Goal: Task Accomplishment & Management: Manage account settings

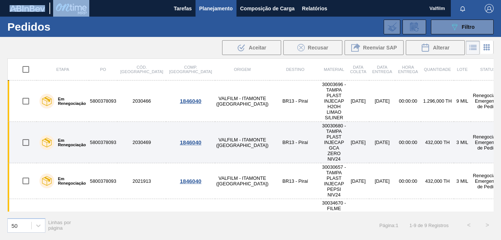
click at [215, 123] on td "VALFILM - ITAMONTE (MG)" at bounding box center [242, 142] width 55 height 41
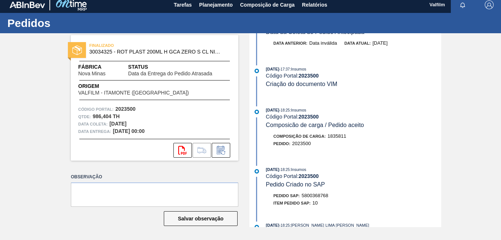
scroll to position [664, 0]
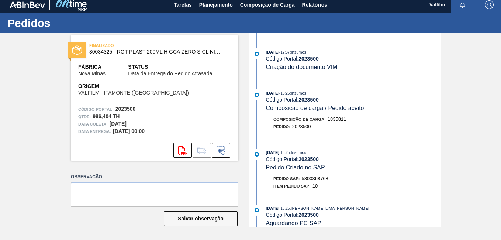
click at [313, 179] on span "5800368768" at bounding box center [315, 179] width 27 height 6
copy span "5800368768"
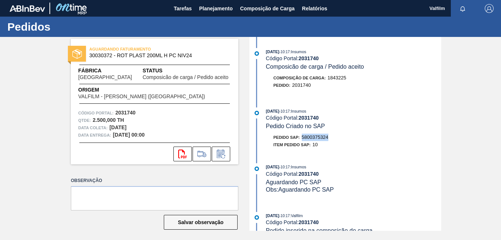
drag, startPoint x: 334, startPoint y: 134, endPoint x: 302, endPoint y: 134, distance: 31.7
click at [302, 134] on div "Pedido SAP: 5800375324" at bounding box center [353, 137] width 175 height 7
copy span "5800375324"
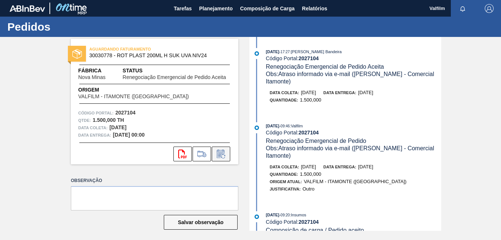
click at [215, 150] on icon at bounding box center [221, 153] width 12 height 9
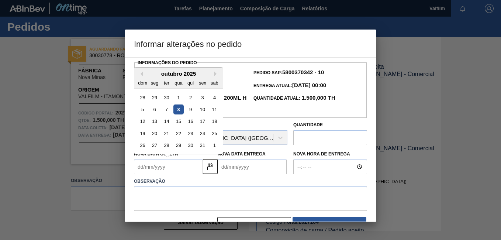
click at [172, 167] on Coleta2027104 "Nova Data Coleta" at bounding box center [168, 166] width 69 height 15
click at [191, 110] on div "9" at bounding box center [191, 109] width 10 height 10
type Coleta2027104 "[DATE]"
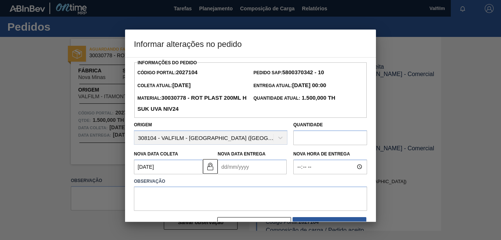
drag, startPoint x: 241, startPoint y: 168, endPoint x: 257, endPoint y: 167, distance: 16.6
click at [241, 168] on Entrega2027104 "Nova Data Entrega" at bounding box center [252, 166] width 69 height 15
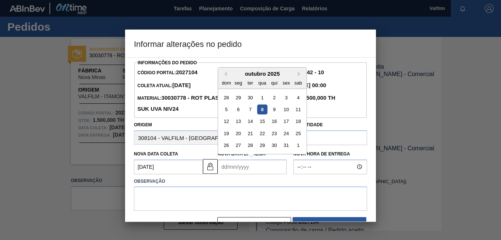
click at [288, 112] on div "10" at bounding box center [286, 109] width 10 height 10
type Entrega2027104 "10/10/2025"
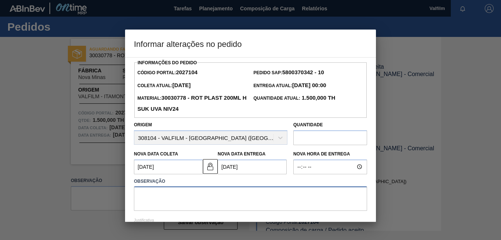
click at [218, 203] on textarea at bounding box center [250, 198] width 233 height 24
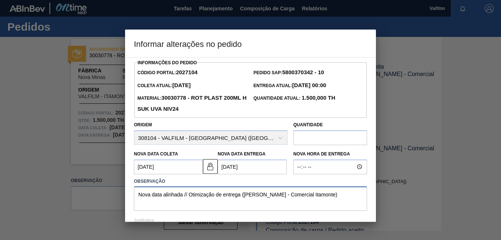
drag, startPoint x: 353, startPoint y: 202, endPoint x: 6, endPoint y: 122, distance: 357.1
click at [6, 122] on div "Informar alterações no pedido Informações do Pedido Código Portal: 2027104 Pedi…" at bounding box center [250, 120] width 501 height 240
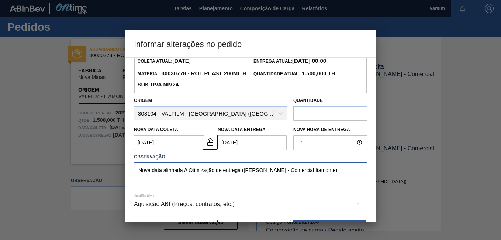
scroll to position [49, 0]
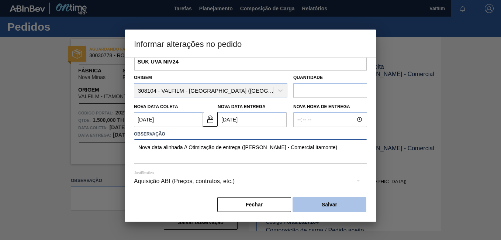
type textarea "Nova data alinhada // Otimização de entrega (Ana Carolina - Comercial Itamonte)"
click at [342, 200] on button "Salvar" at bounding box center [330, 204] width 74 height 15
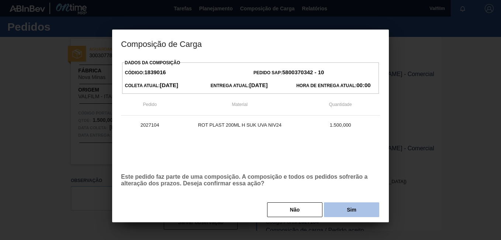
drag, startPoint x: 349, startPoint y: 207, endPoint x: 489, endPoint y: 217, distance: 140.2
click at [350, 207] on button "Sim" at bounding box center [351, 209] width 55 height 15
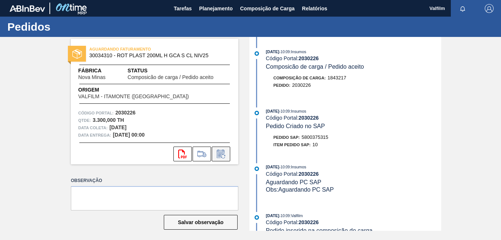
click at [224, 152] on icon at bounding box center [221, 153] width 12 height 9
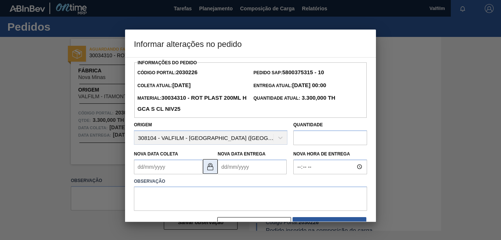
click at [211, 168] on img at bounding box center [210, 166] width 9 height 9
click at [171, 167] on Coleta2030226 "Nova Data Coleta" at bounding box center [168, 166] width 69 height 15
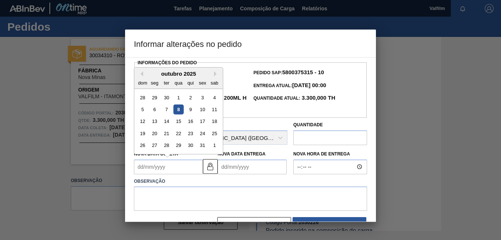
drag, startPoint x: 193, startPoint y: 110, endPoint x: 196, endPoint y: 114, distance: 4.5
click at [193, 110] on div "9" at bounding box center [191, 109] width 10 height 10
type Coleta2030226 "[DATE]"
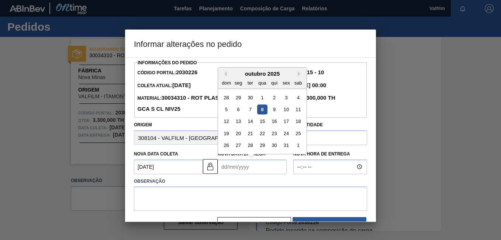
drag, startPoint x: 243, startPoint y: 169, endPoint x: 262, endPoint y: 153, distance: 24.4
click at [244, 169] on Entrega2030226 "Nova Data Entrega" at bounding box center [252, 166] width 69 height 15
click at [285, 111] on div "10" at bounding box center [286, 109] width 10 height 10
type Entrega2030226 "10/10/2025"
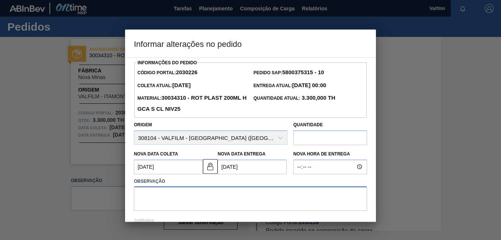
click at [203, 198] on textarea at bounding box center [250, 198] width 233 height 24
paste textarea "Nova data alinhada // Otimização de entrega (Ana Carolina - Comercial Itamonte)"
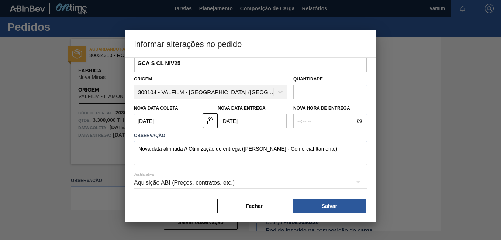
scroll to position [49, 0]
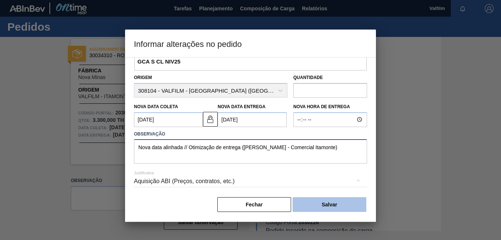
type textarea "Nova data alinhada // Otimização de entrega (Ana Carolina - Comercial Itamonte)"
drag, startPoint x: 310, startPoint y: 206, endPoint x: 315, endPoint y: 212, distance: 7.6
click at [310, 206] on button "Salvar" at bounding box center [330, 204] width 74 height 15
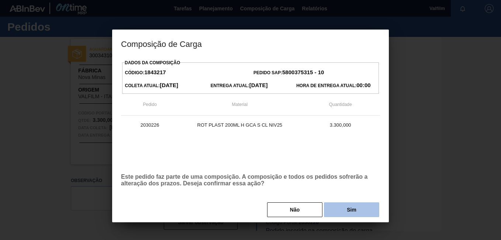
click at [341, 213] on button "Sim" at bounding box center [351, 209] width 55 height 15
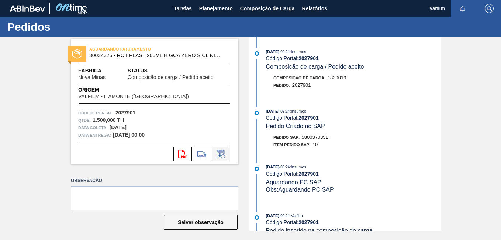
click at [218, 155] on icon at bounding box center [221, 154] width 6 height 4
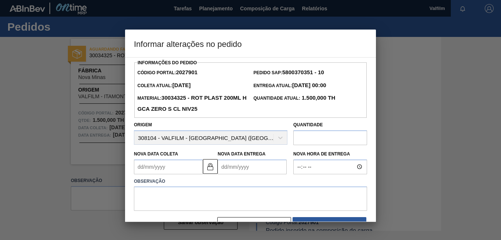
click at [167, 171] on Coleta2027901 "Nova Data Coleta" at bounding box center [168, 166] width 69 height 15
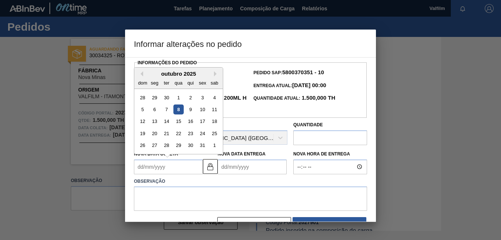
drag, startPoint x: 211, startPoint y: 168, endPoint x: 169, endPoint y: 166, distance: 42.1
click at [211, 167] on img at bounding box center [210, 166] width 9 height 9
click at [168, 166] on Coleta2027901 "Nova Data Coleta" at bounding box center [168, 166] width 69 height 15
click at [190, 112] on div "9" at bounding box center [191, 109] width 10 height 10
type Coleta2027901 "[DATE]"
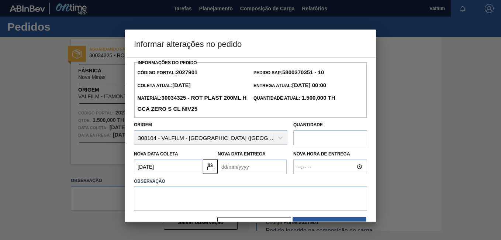
click at [233, 174] on Entrega2027901 "Nova Data Entrega" at bounding box center [252, 166] width 69 height 15
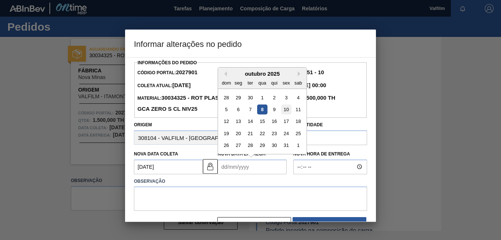
click at [282, 113] on div "10" at bounding box center [286, 109] width 10 height 10
type Entrega2027901 "10/10/2025"
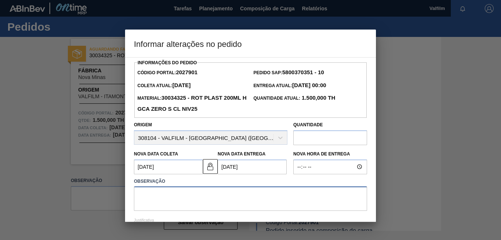
click at [219, 211] on textarea at bounding box center [250, 198] width 233 height 24
paste textarea "Nova data alinhada // Otimização de entrega (Ana Carolina - Comercial Itamonte)"
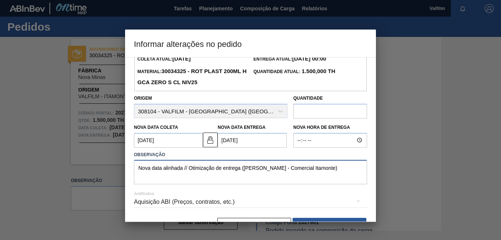
scroll to position [49, 0]
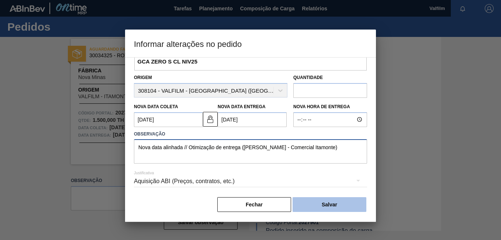
type textarea "Nova data alinhada // Otimização de entrega (Ana Carolina - Comercial Itamonte)"
click at [325, 204] on button "Salvar" at bounding box center [330, 204] width 74 height 15
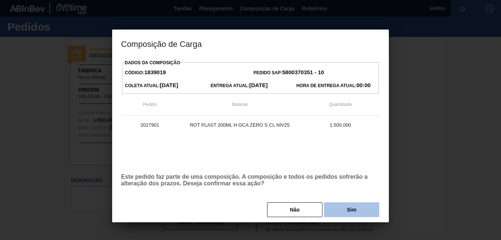
click at [341, 205] on button "Sim" at bounding box center [351, 209] width 55 height 15
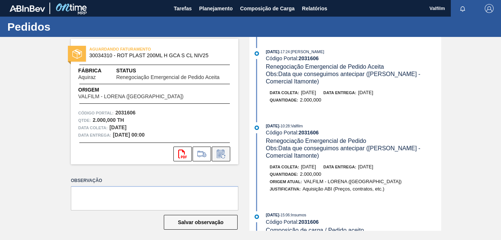
click at [221, 155] on icon at bounding box center [221, 153] width 12 height 9
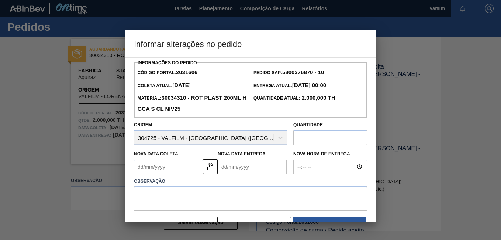
click at [165, 167] on Coleta2031606 "Nova Data Coleta" at bounding box center [168, 166] width 69 height 15
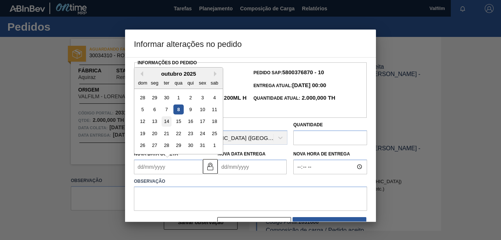
click at [165, 123] on div "14" at bounding box center [167, 121] width 10 height 10
type Coleta2031606 "14/10/2025"
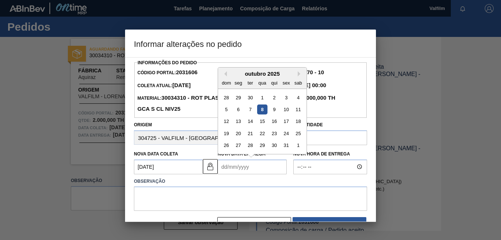
click at [254, 168] on Entrega2031606 "Nova Data Entrega" at bounding box center [252, 166] width 69 height 15
drag, startPoint x: 274, startPoint y: 121, endPoint x: 261, endPoint y: 156, distance: 37.7
click at [274, 121] on div "16" at bounding box center [274, 121] width 10 height 10
type Entrega2031606 "16/10/2025"
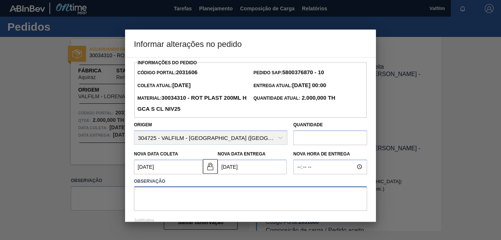
click at [180, 198] on textarea at bounding box center [250, 198] width 233 height 24
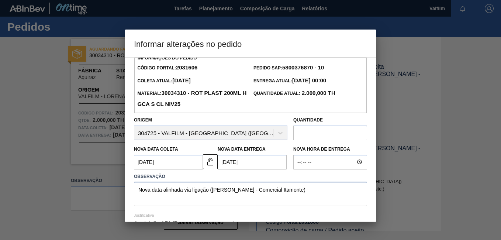
scroll to position [49, 0]
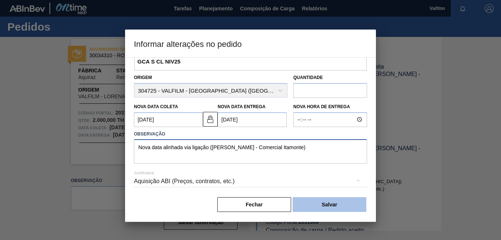
type textarea "Nova data alinhada via ligação (Ana Carolina - Comercial Itamonte)"
click at [335, 210] on button "Salvar" at bounding box center [330, 204] width 74 height 15
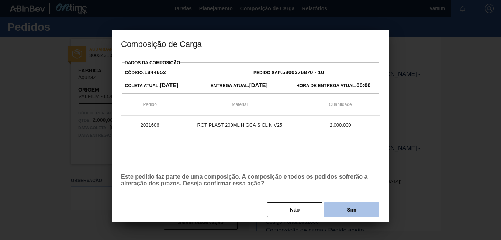
click at [344, 214] on button "Sim" at bounding box center [351, 209] width 55 height 15
